Goal: Task Accomplishment & Management: Use online tool/utility

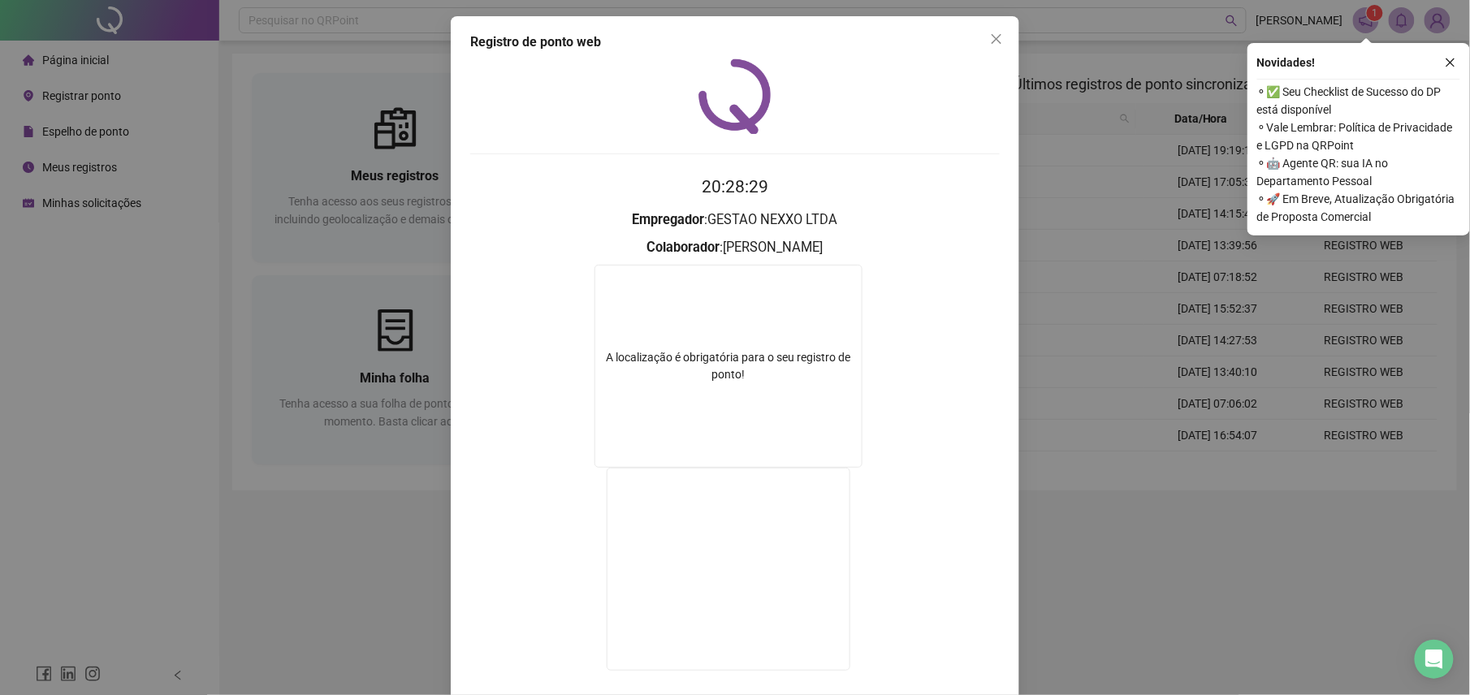
click at [316, 550] on div "Registro de ponto web 20:28:29 Empregador : GESTAO NEXXO LTDA Colaborador : [PE…" at bounding box center [735, 347] width 1470 height 695
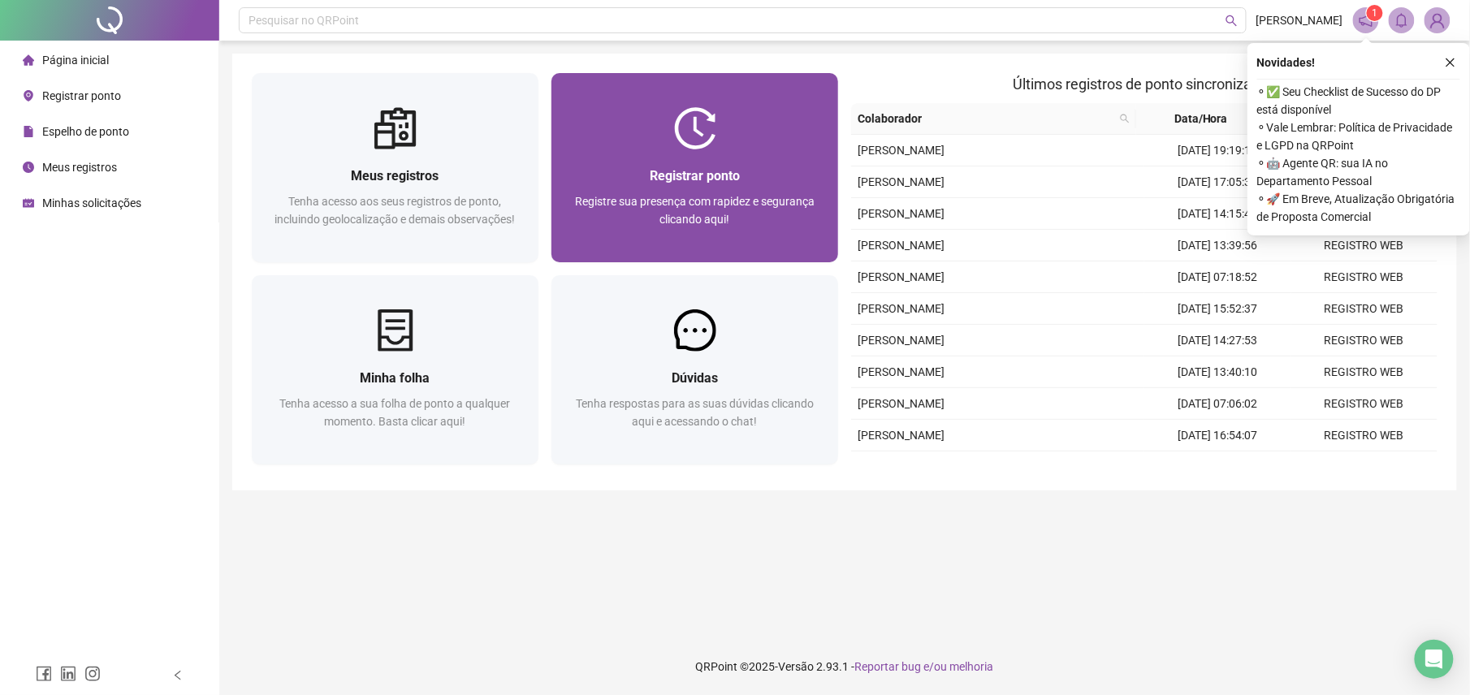
click at [720, 120] on div at bounding box center [695, 128] width 287 height 42
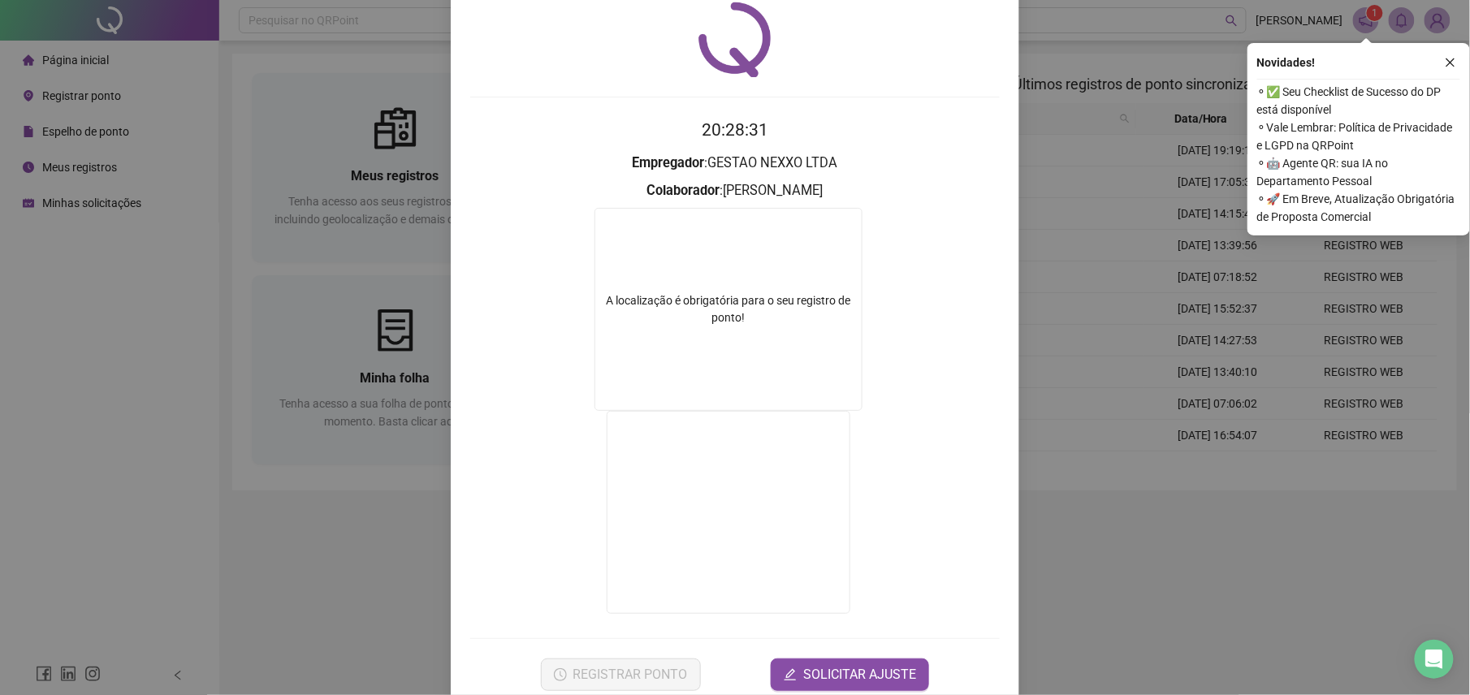
scroll to position [89, 0]
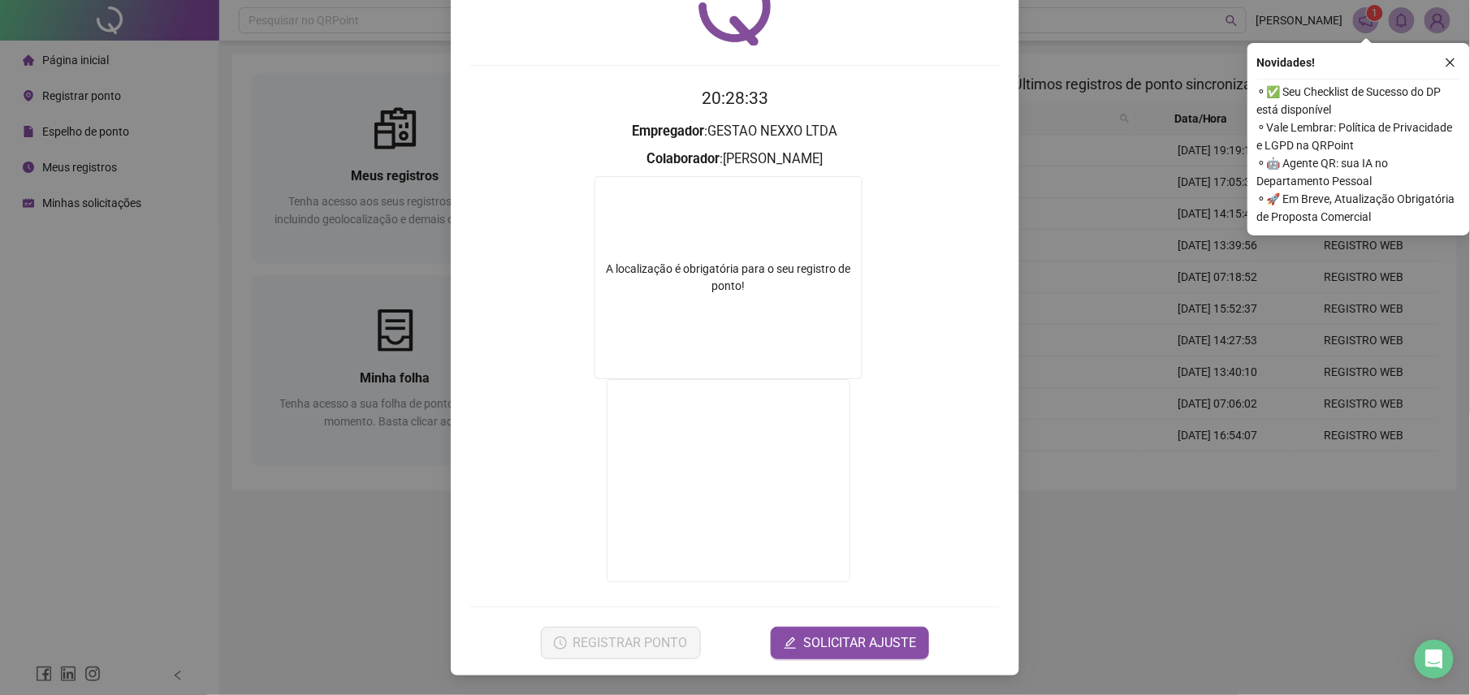
click at [140, 579] on div "Registro de ponto web 20:28:33 Empregador : GESTAO NEXXO LTDA Colaborador : [PE…" at bounding box center [735, 347] width 1470 height 695
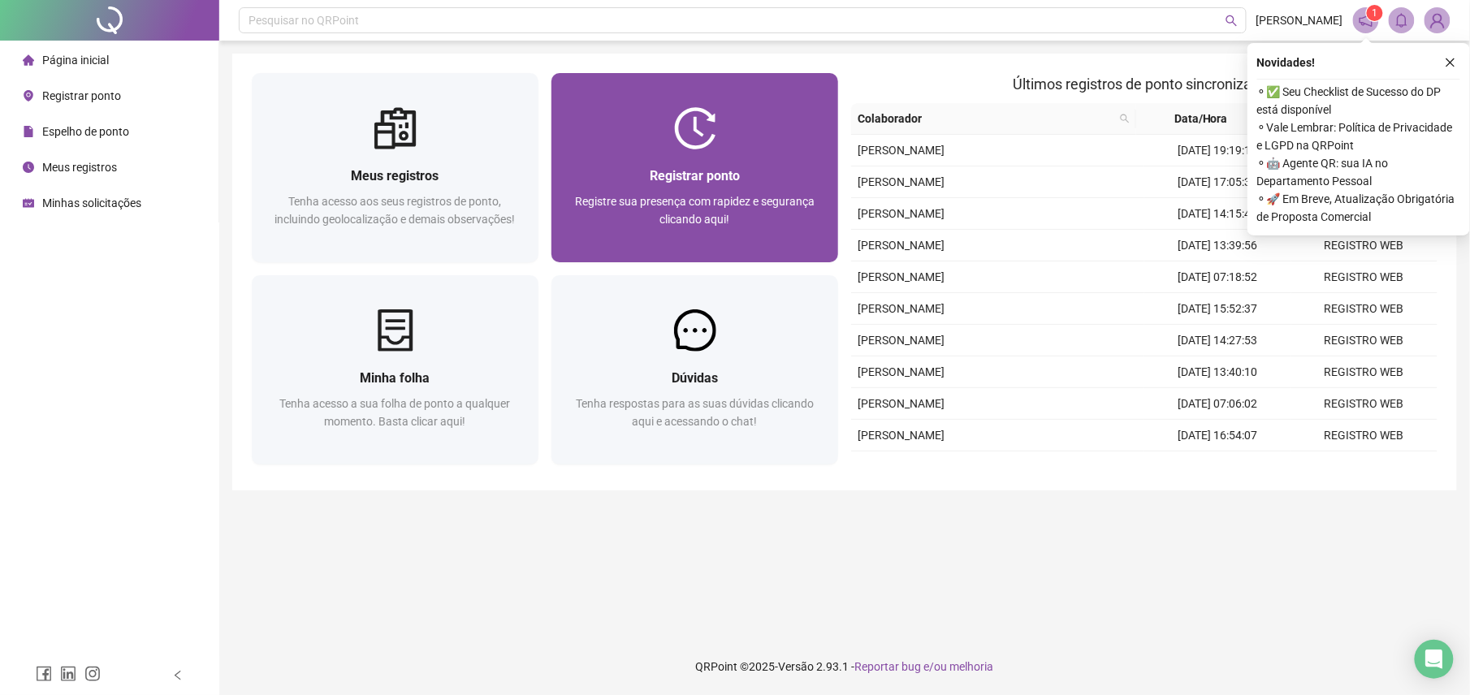
click at [573, 225] on div "Registre sua presença com rapidez e segurança clicando aqui!" at bounding box center [695, 220] width 248 height 54
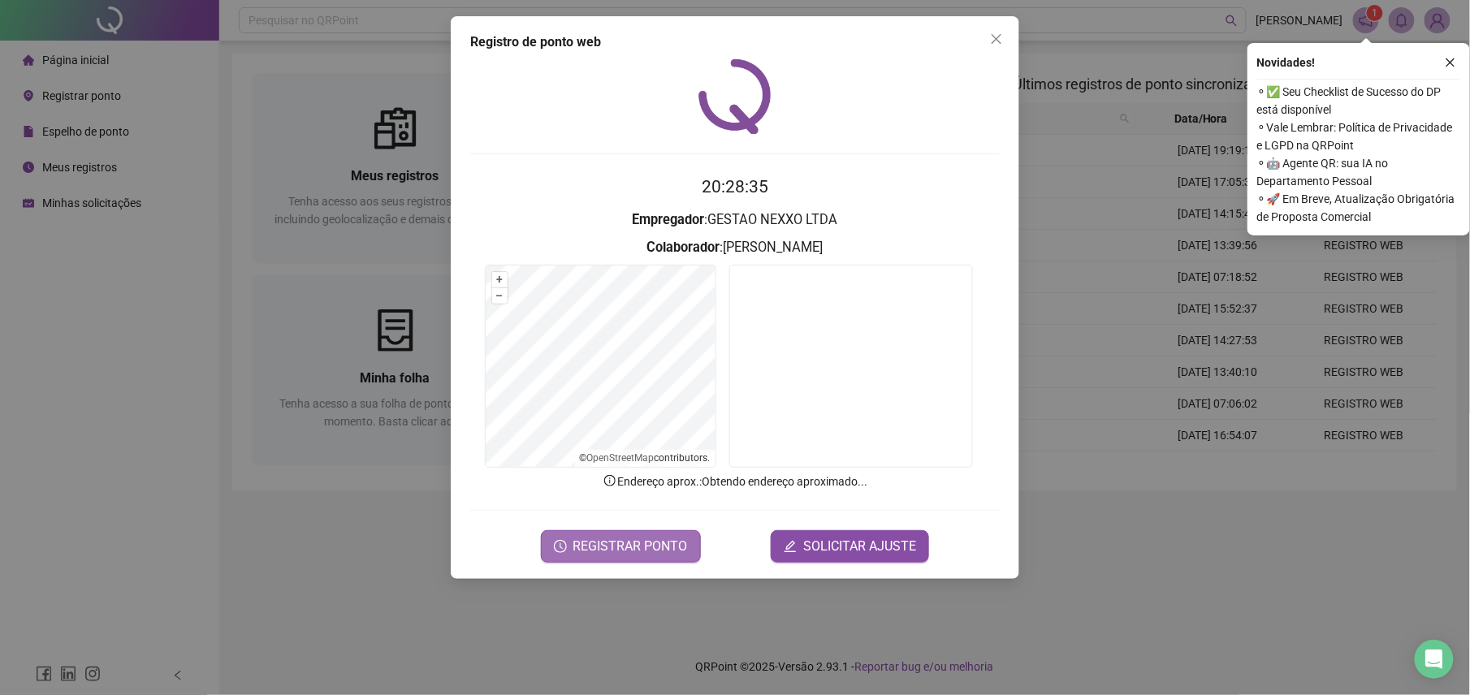
click at [638, 536] on button "REGISTRAR PONTO" at bounding box center [621, 546] width 160 height 32
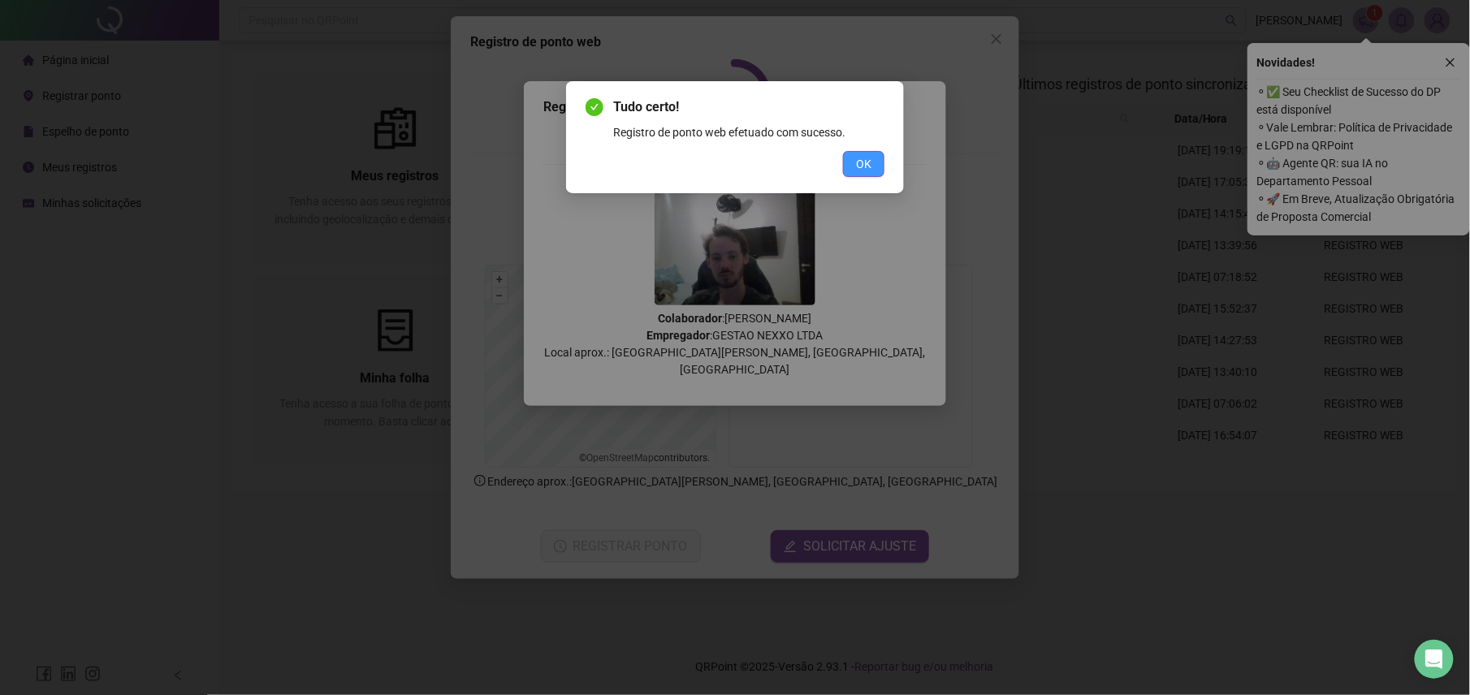
click at [861, 171] on span "OK" at bounding box center [863, 164] width 15 height 18
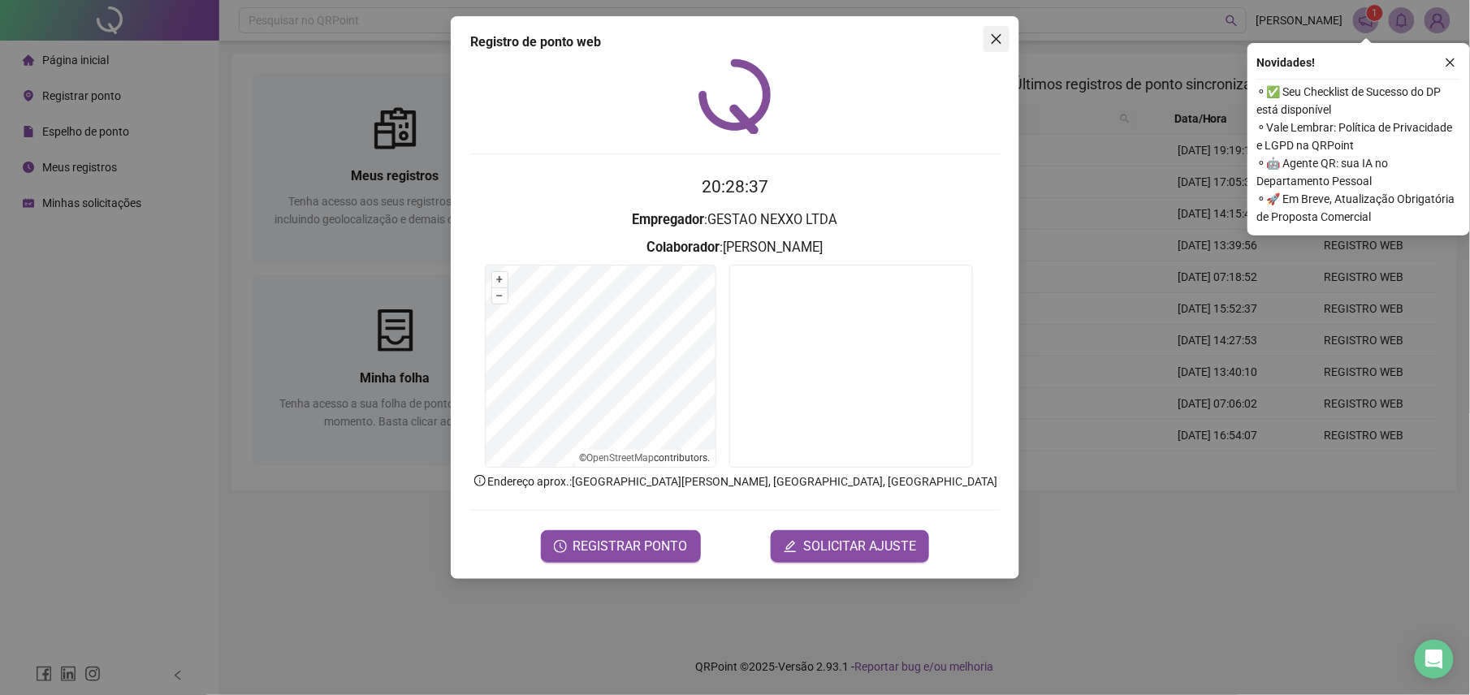
click at [1009, 49] on button "Close" at bounding box center [997, 39] width 26 height 26
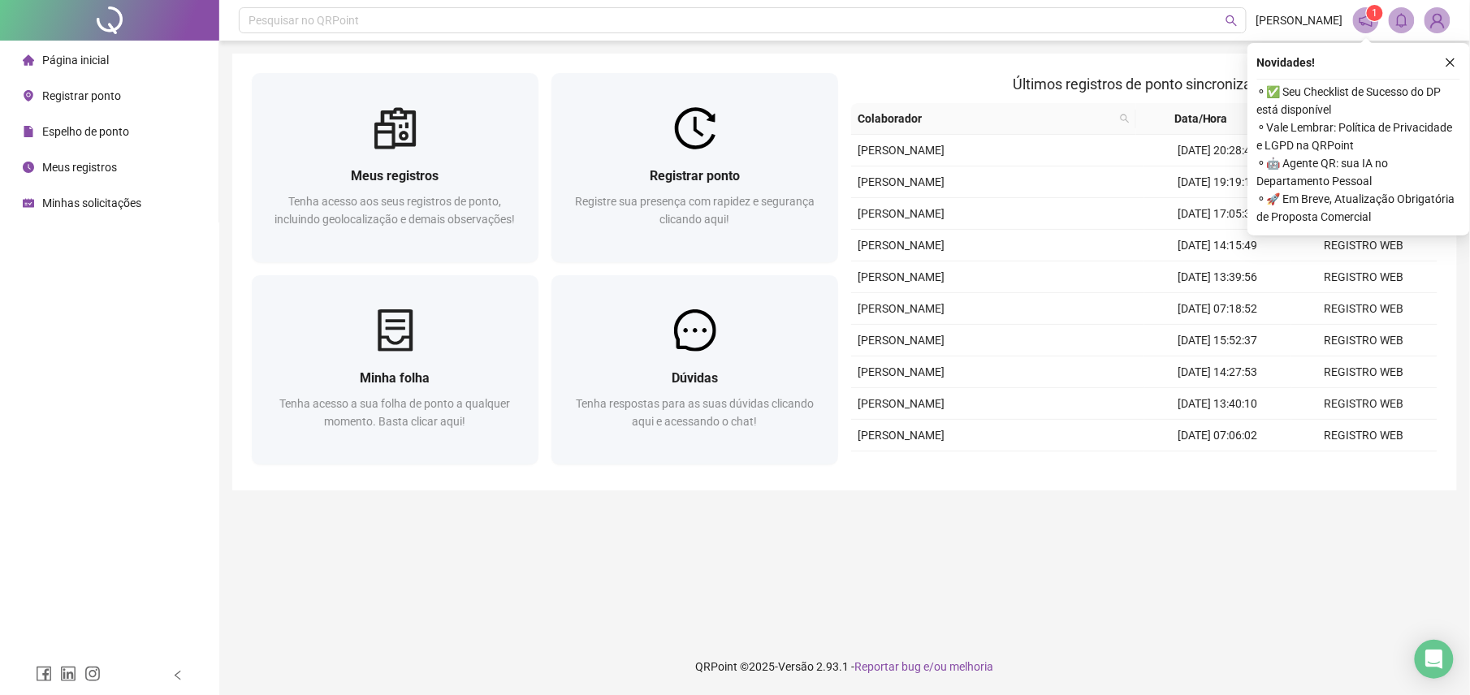
click at [1446, 59] on button "button" at bounding box center [1450, 62] width 19 height 19
